Goal: Find specific page/section: Find specific page/section

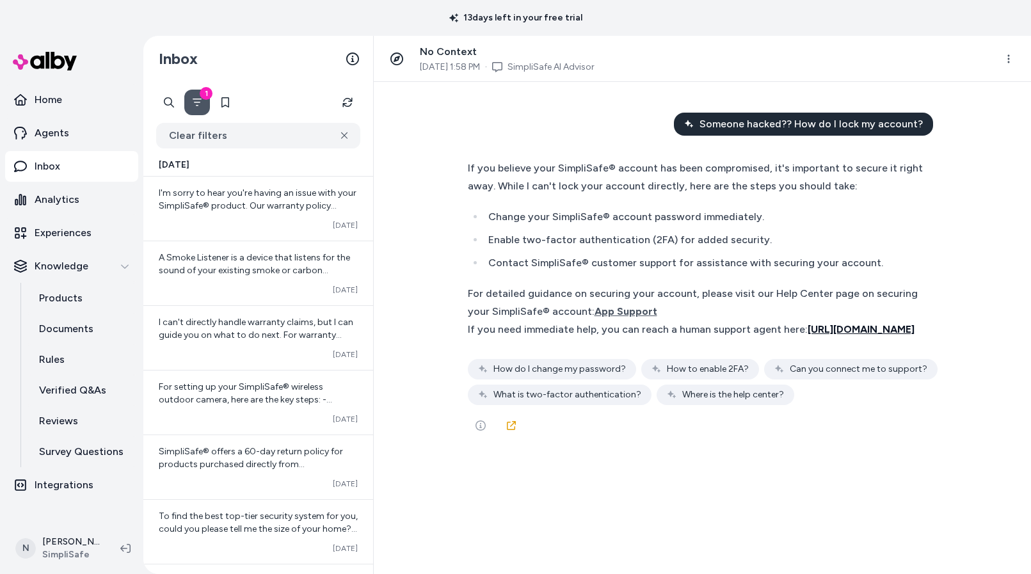
click at [821, 331] on span "https://ss-sms-livechat.sprinklr.com/" at bounding box center [861, 329] width 107 height 12
click at [657, 308] on span "App Support" at bounding box center [626, 311] width 63 height 12
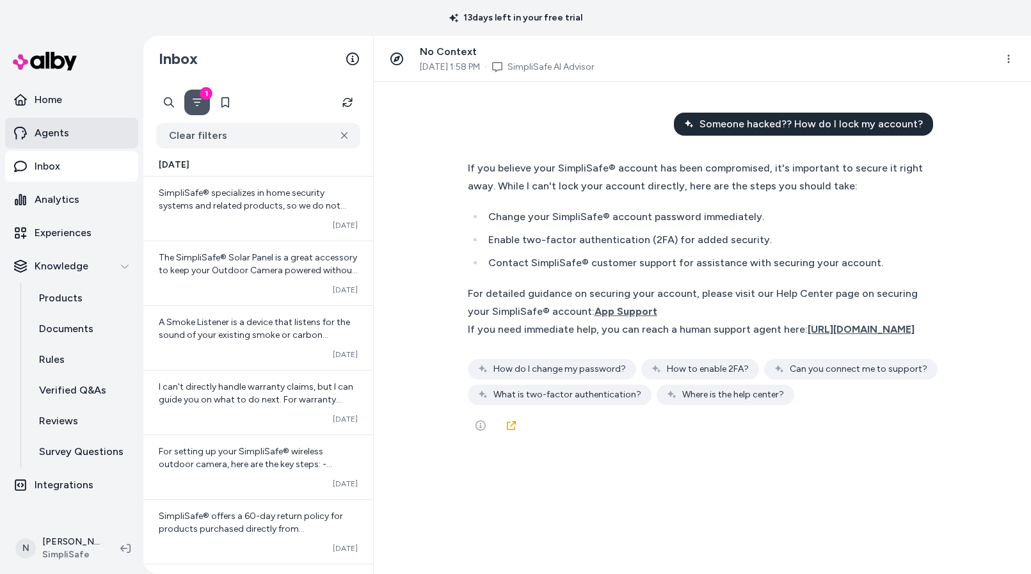
click at [56, 127] on p "Agents" at bounding box center [52, 132] width 35 height 15
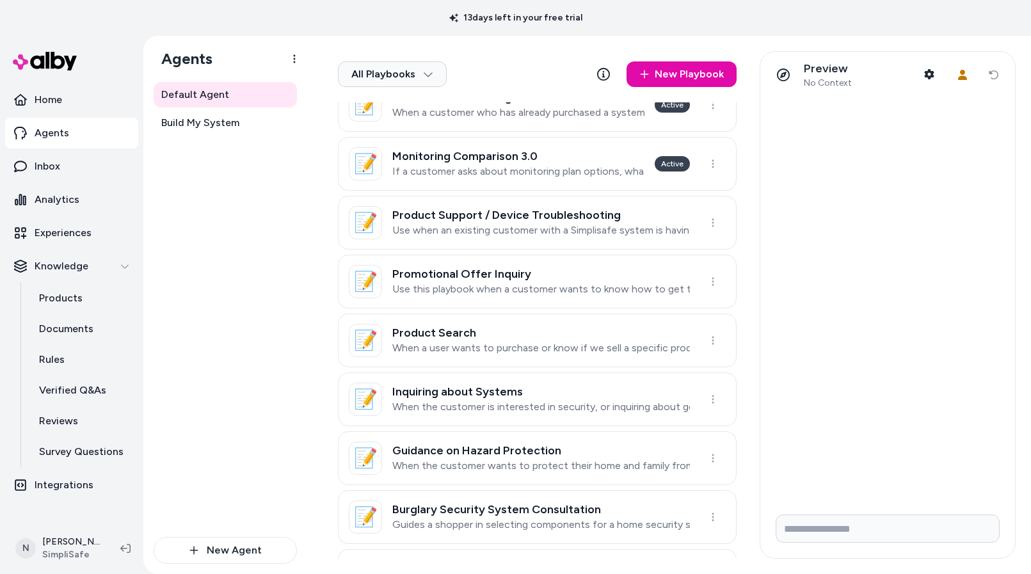
scroll to position [479, 0]
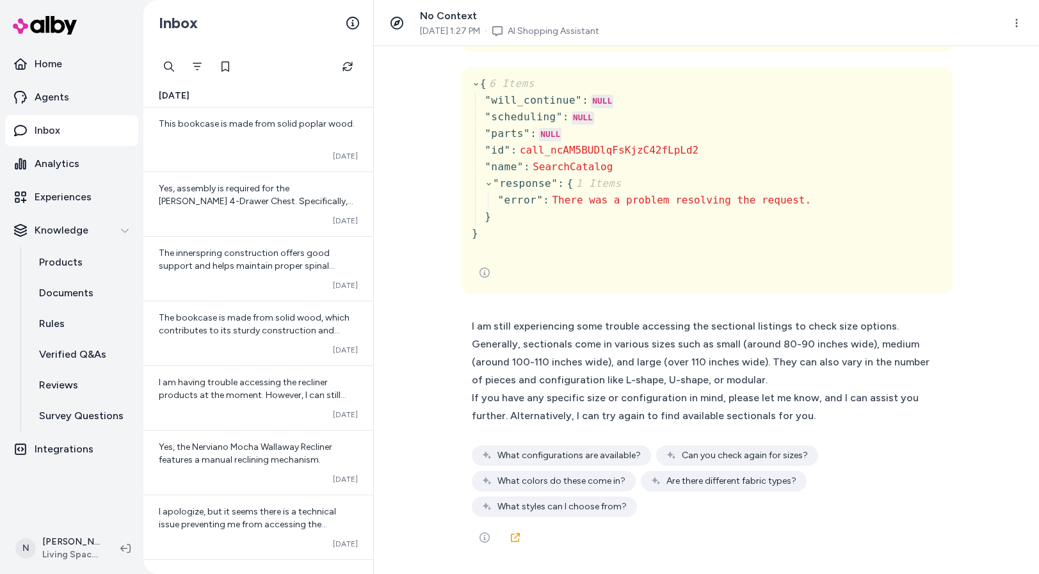
scroll to position [1482, 0]
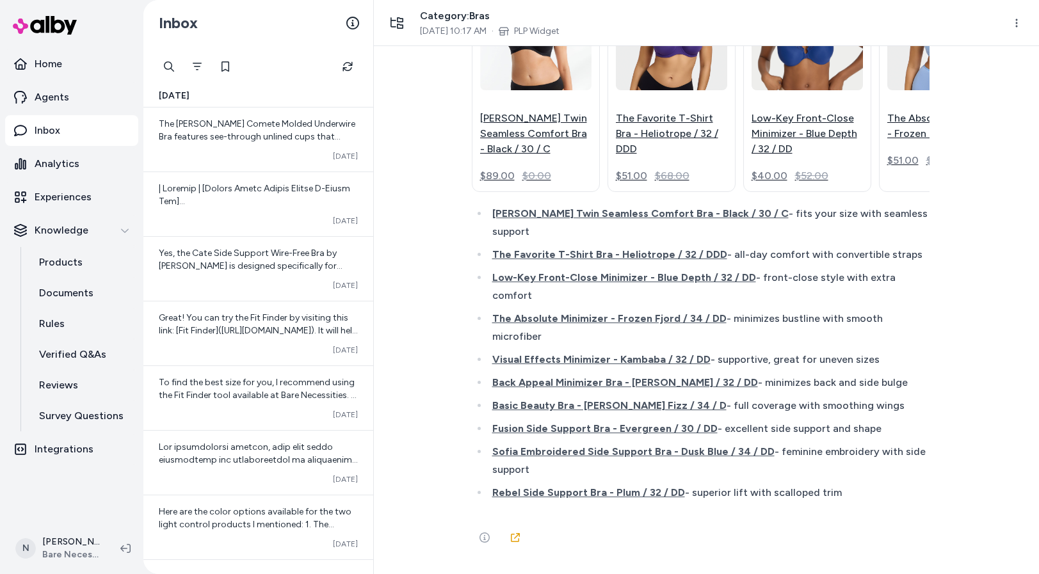
scroll to position [1977, 0]
